Goal: Task Accomplishment & Management: Use online tool/utility

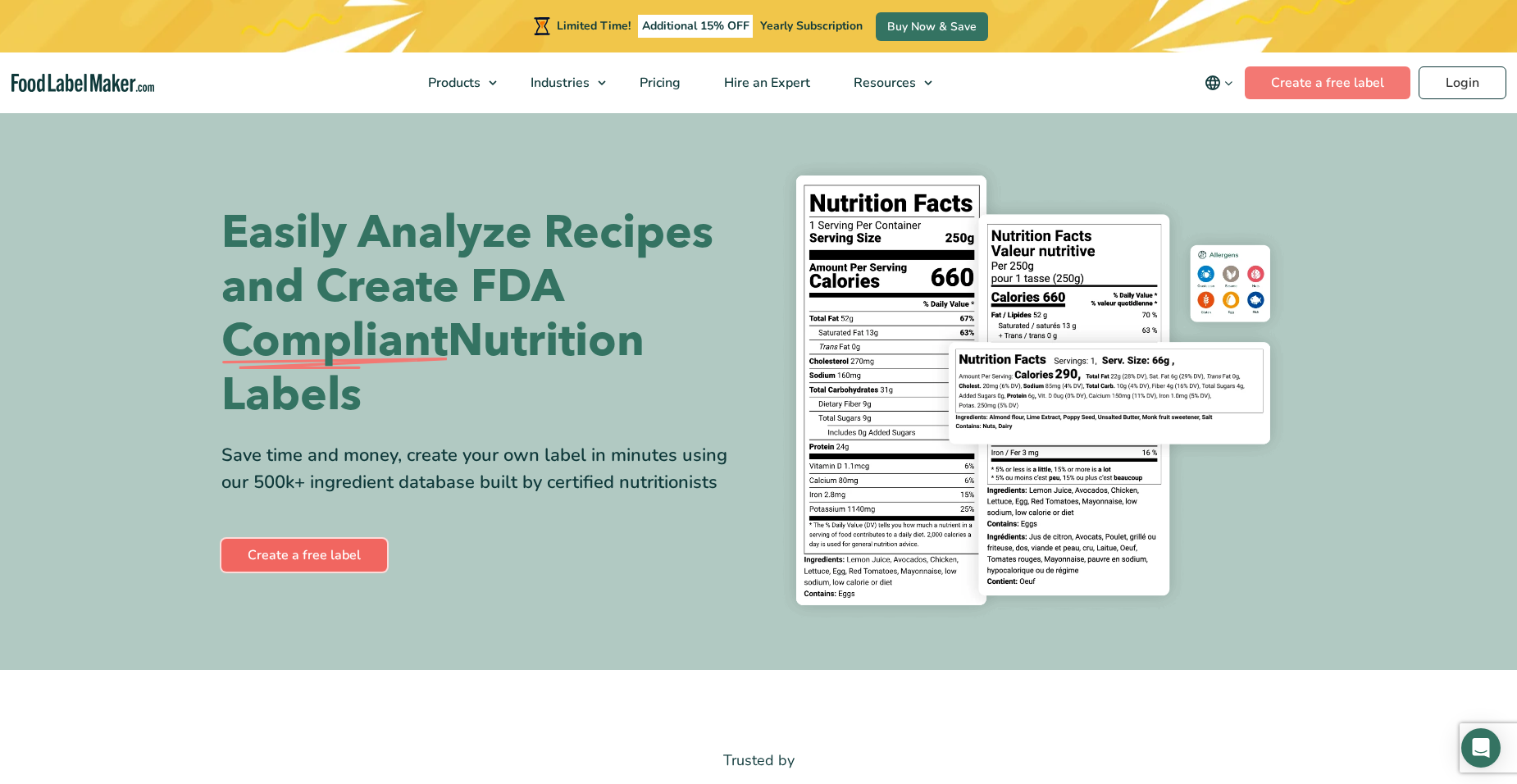
click at [311, 561] on link "Create a free label" at bounding box center [304, 554] width 166 height 32
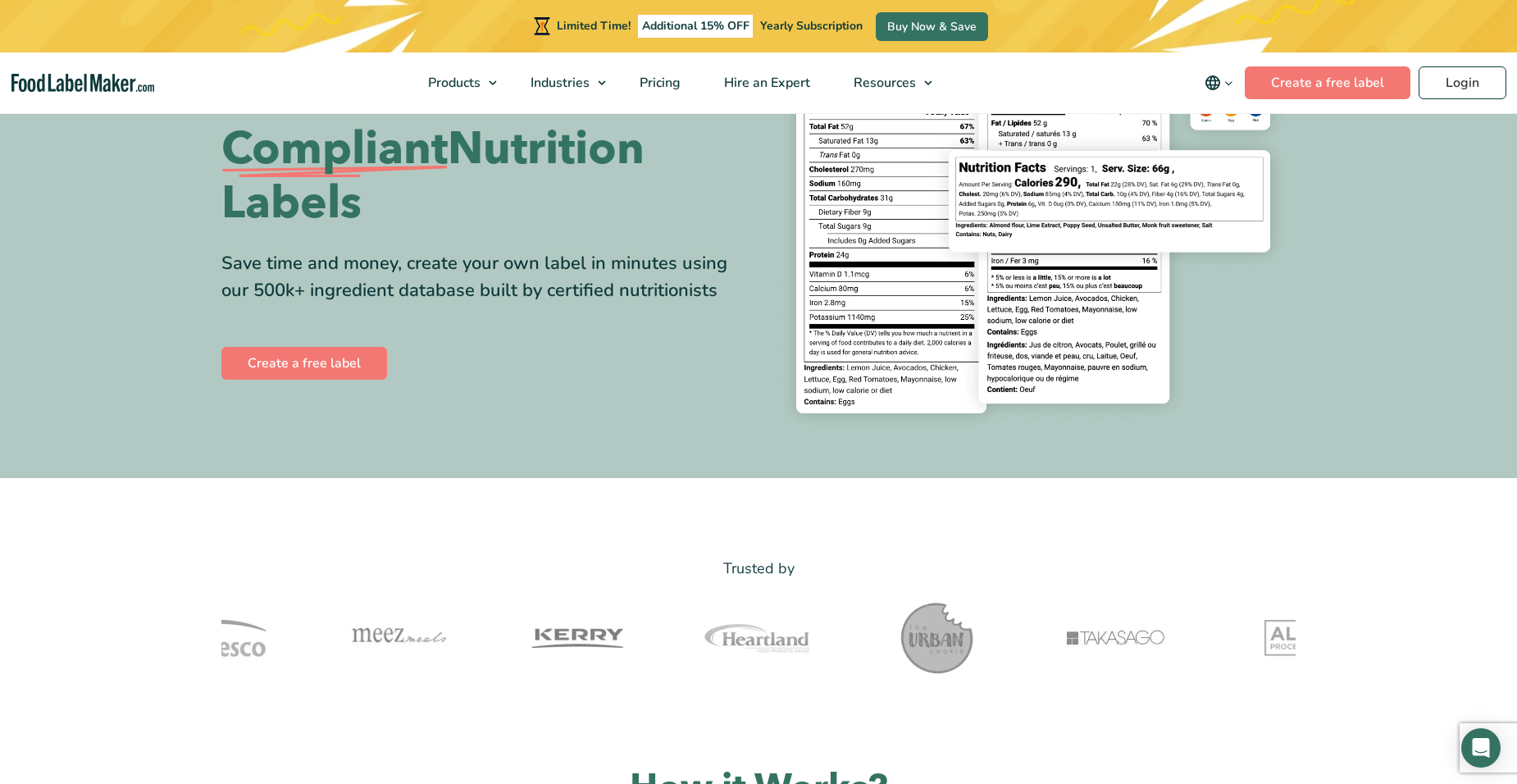
scroll to position [246, 0]
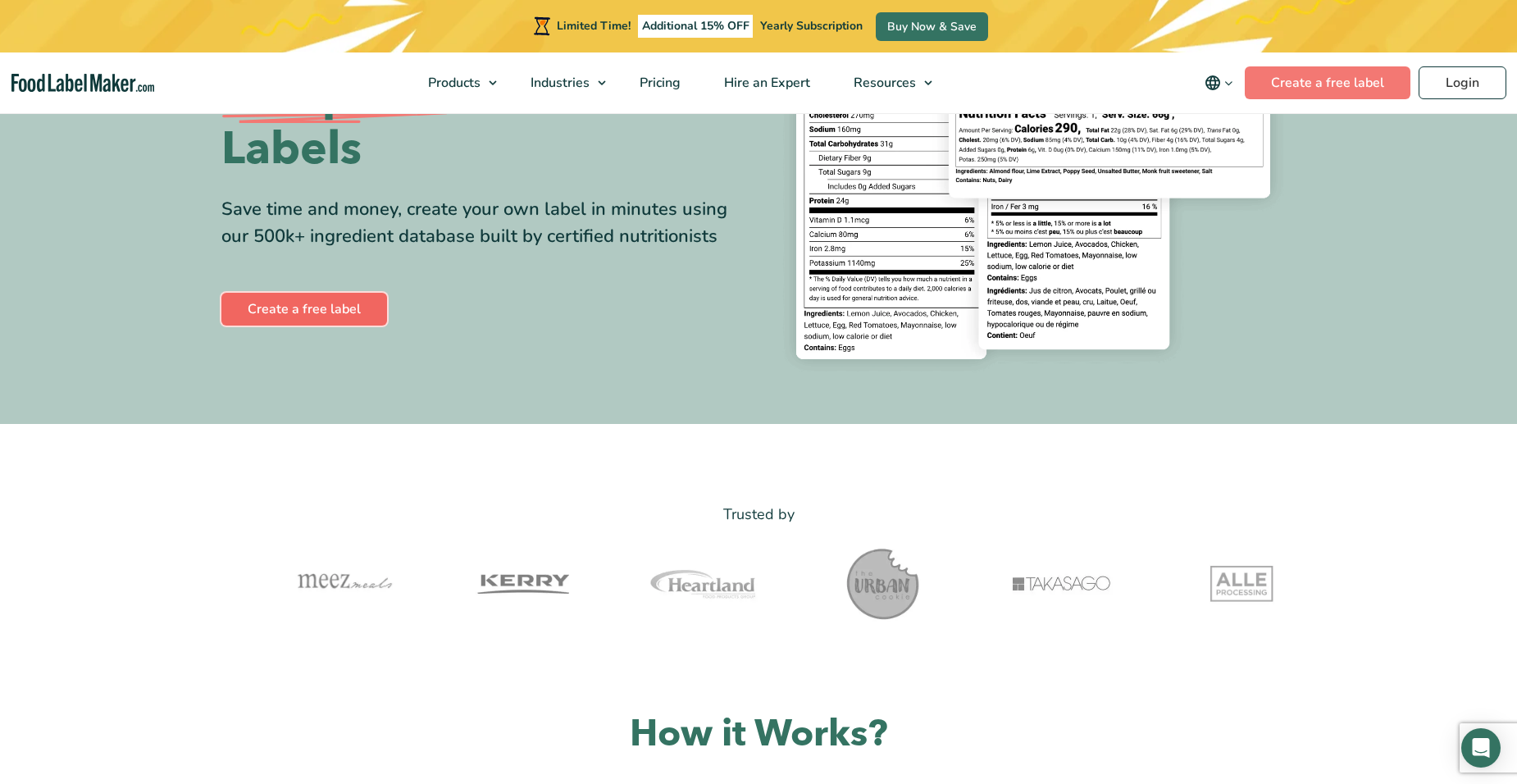
click at [302, 295] on link "Create a free label" at bounding box center [304, 308] width 166 height 32
